Goal: Check status: Check status

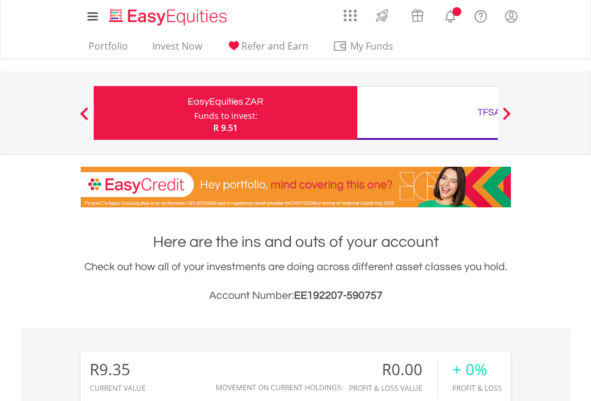
scroll to position [115, 187]
click at [194, 113] on div "Funds to invest:" at bounding box center [225, 116] width 63 height 12
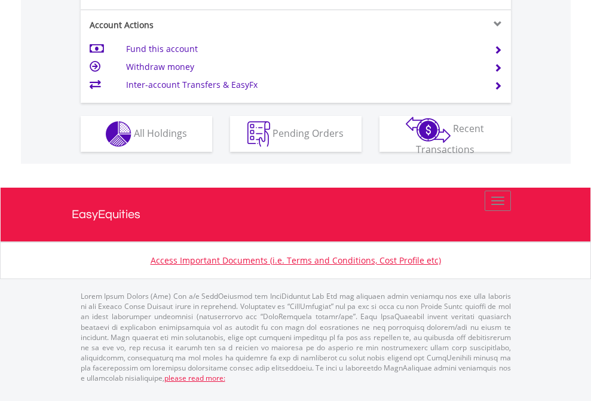
scroll to position [1168, 0]
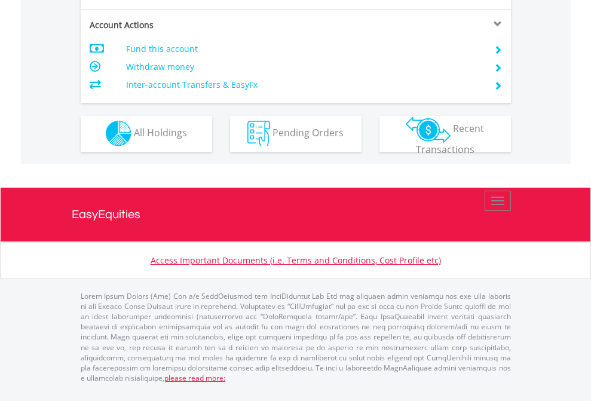
scroll to position [1117, 0]
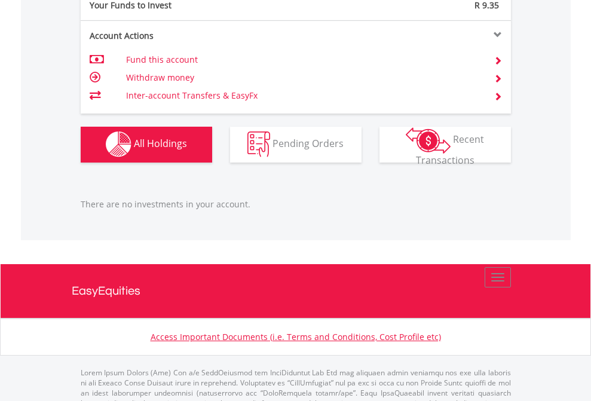
scroll to position [1182, 0]
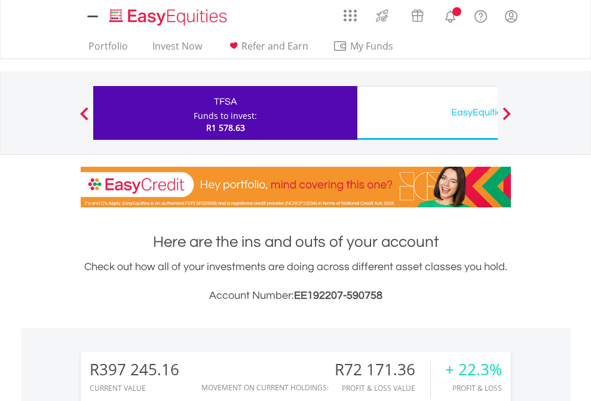
scroll to position [939, 0]
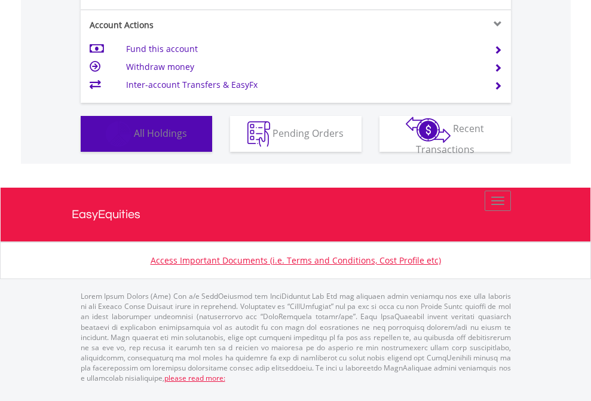
scroll to position [115, 187]
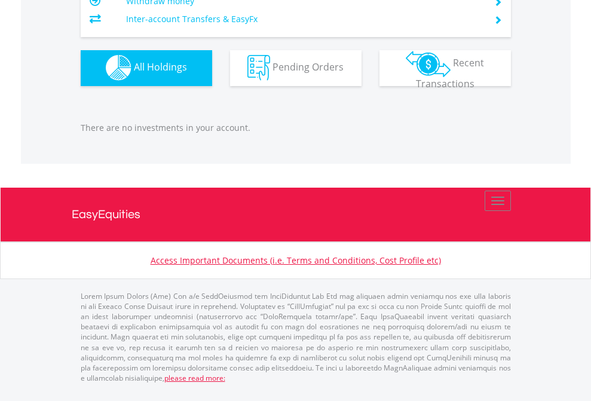
scroll to position [1182, 0]
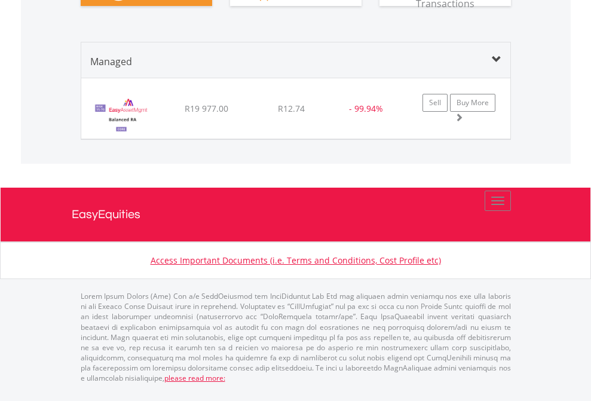
scroll to position [115, 187]
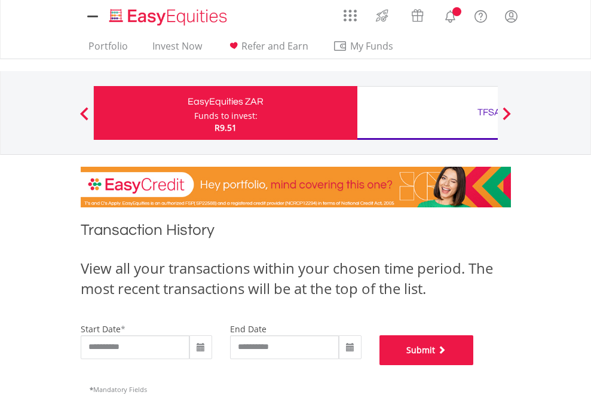
click at [473, 365] on button "Submit" at bounding box center [426, 350] width 94 height 30
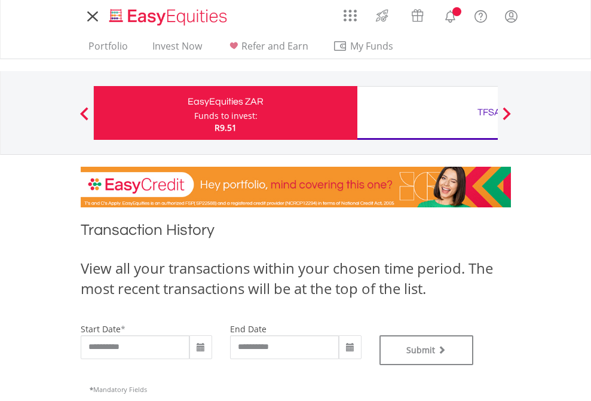
click at [427, 113] on div "TFSA" at bounding box center [488, 112] width 249 height 17
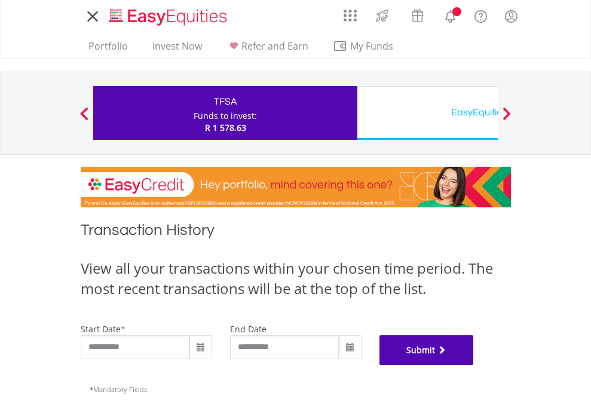
click at [473, 365] on button "Submit" at bounding box center [426, 350] width 94 height 30
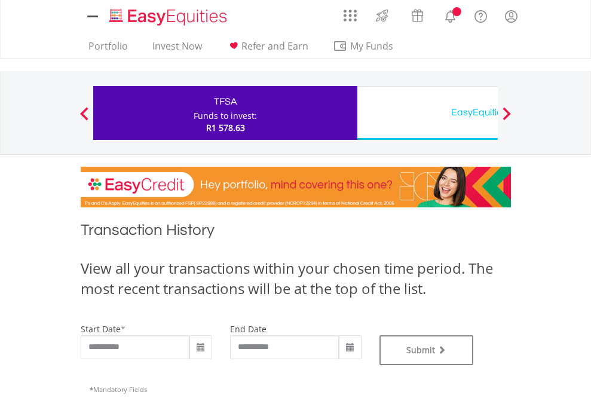
click at [427, 113] on div "EasyEquities USD" at bounding box center [488, 112] width 249 height 17
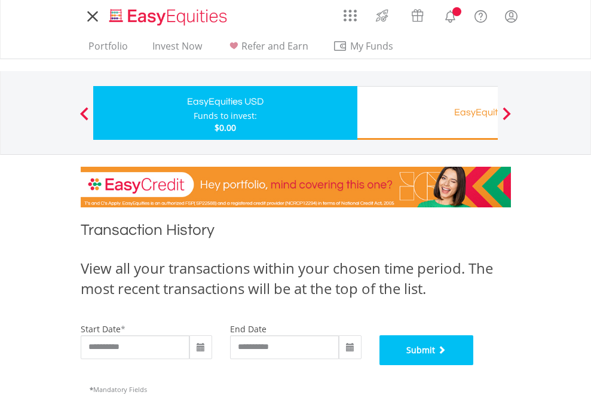
click at [473, 365] on button "Submit" at bounding box center [426, 350] width 94 height 30
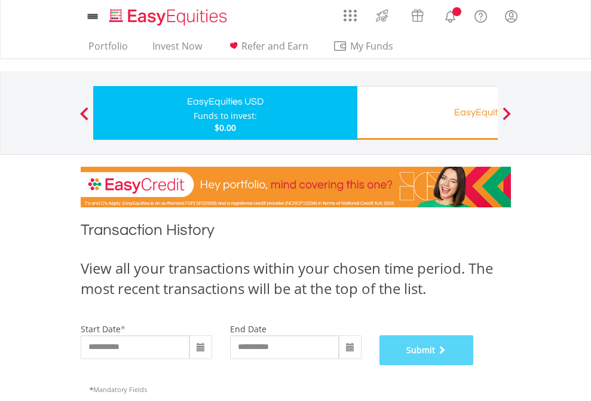
scroll to position [484, 0]
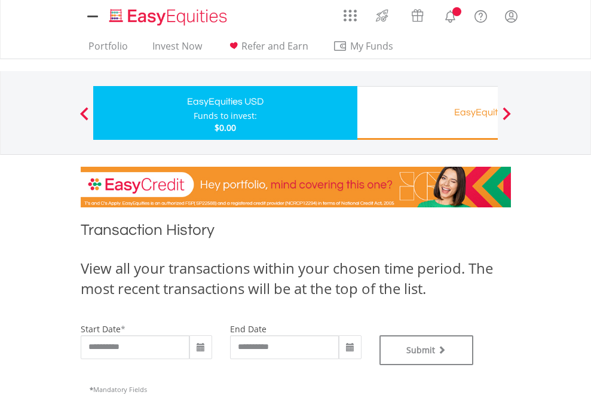
click at [427, 113] on div "EasyEquities RA" at bounding box center [488, 112] width 249 height 17
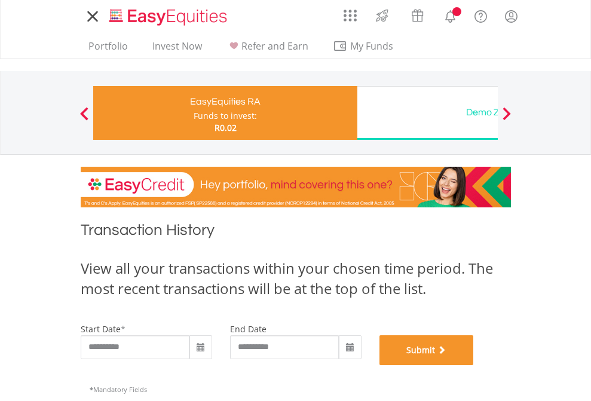
click at [473, 365] on button "Submit" at bounding box center [426, 350] width 94 height 30
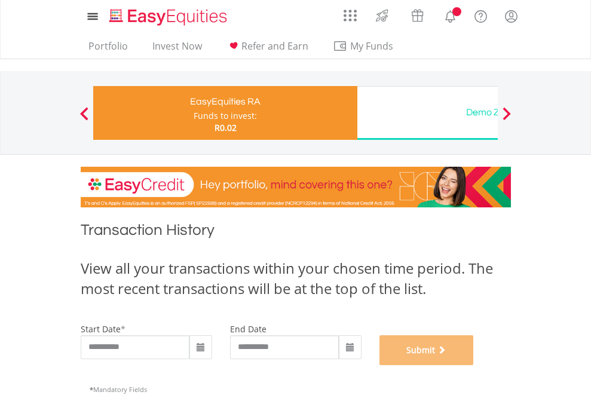
scroll to position [484, 0]
